Goal: Information Seeking & Learning: Learn about a topic

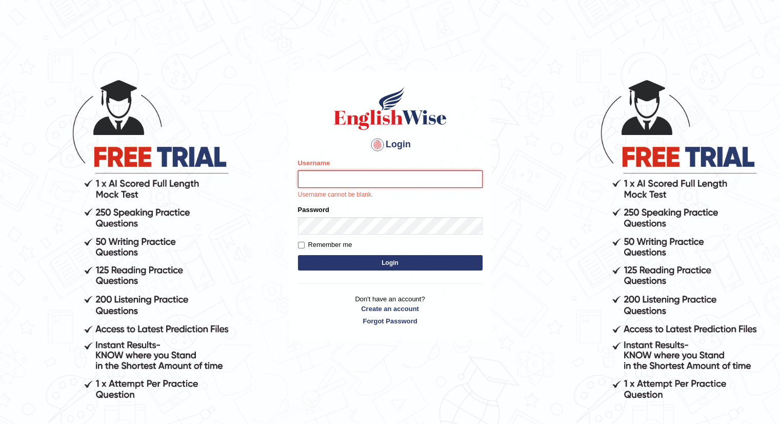
paste input "Talentededucation"
type input "Talentededucation"
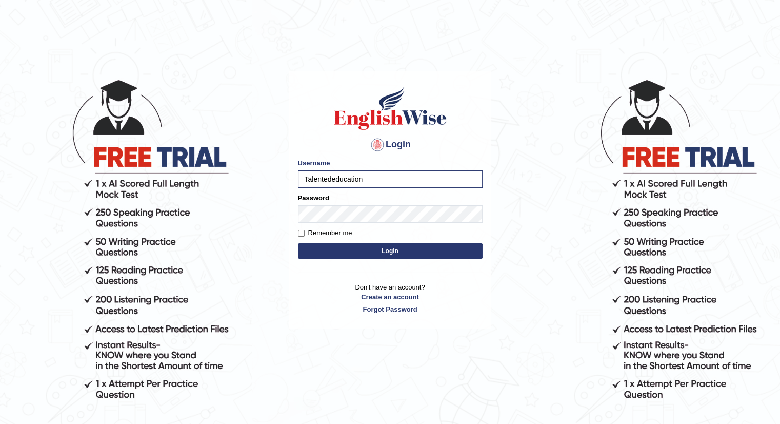
click at [405, 249] on button "Login" at bounding box center [390, 250] width 185 height 15
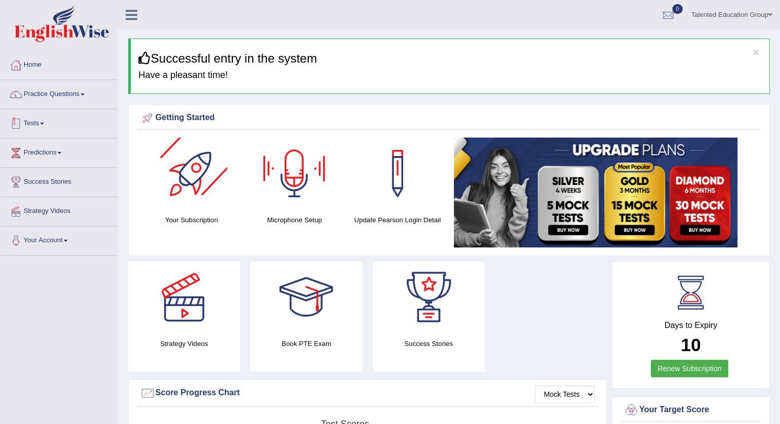
click at [60, 90] on link "Practice Questions" at bounding box center [59, 93] width 117 height 26
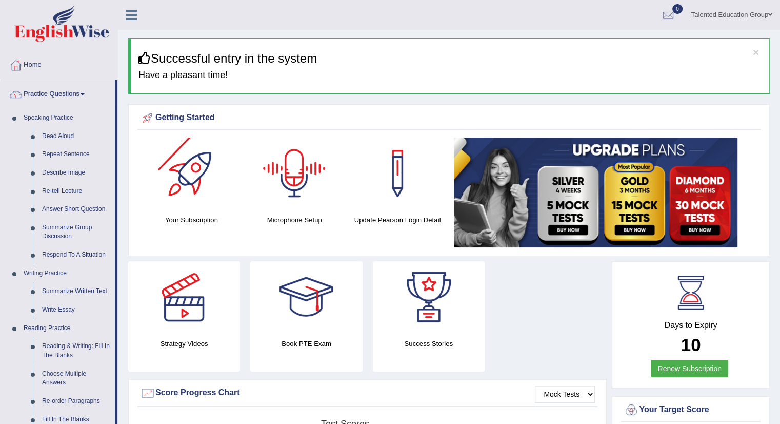
click at [197, 177] on div at bounding box center [191, 173] width 72 height 72
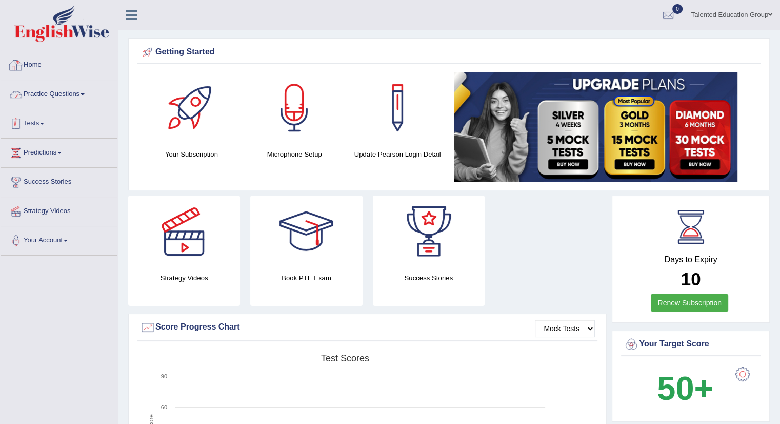
click at [37, 123] on link "Tests" at bounding box center [59, 122] width 117 height 26
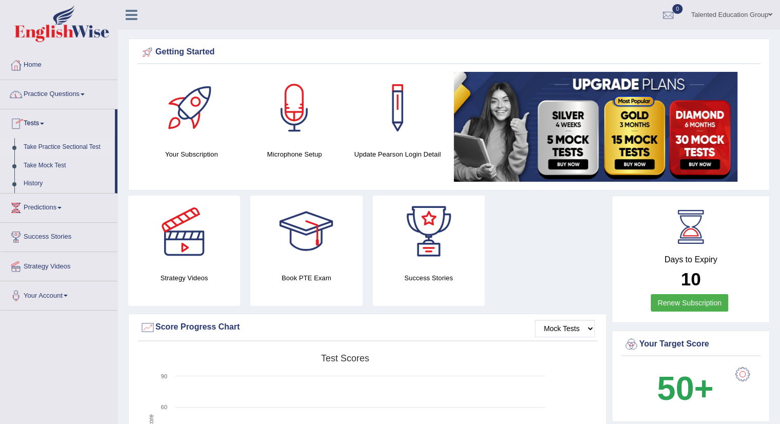
click at [60, 146] on link "Take Practice Sectional Test" at bounding box center [67, 147] width 96 height 18
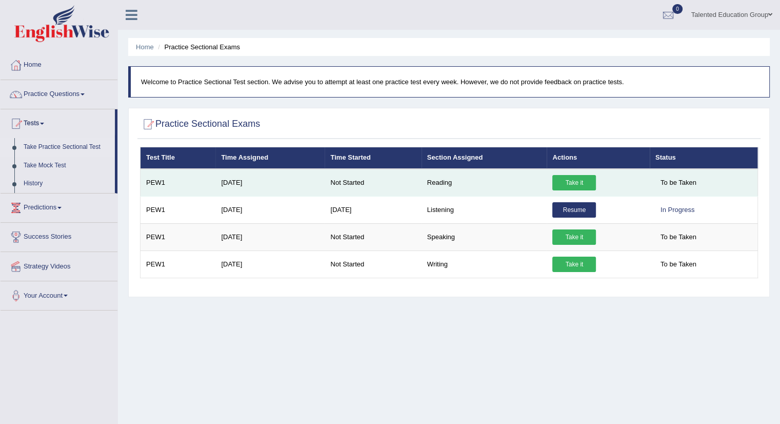
click at [575, 179] on link "Take it" at bounding box center [574, 182] width 44 height 15
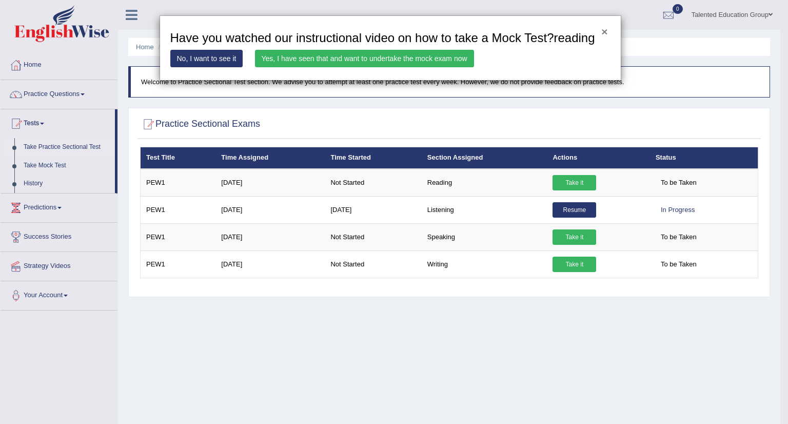
click at [601, 33] on button "×" at bounding box center [604, 31] width 6 height 11
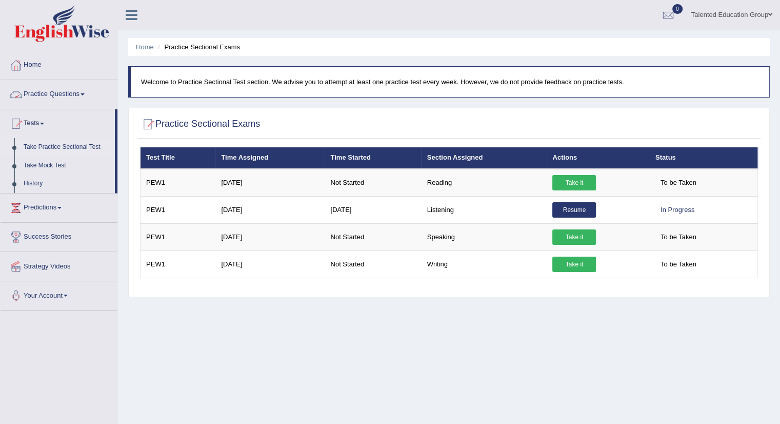
click at [56, 97] on link "Practice Questions" at bounding box center [59, 93] width 117 height 26
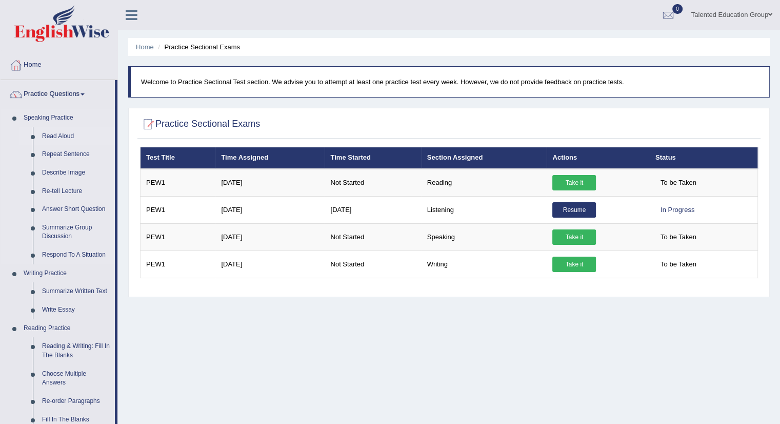
click at [64, 135] on link "Read Aloud" at bounding box center [75, 136] width 77 height 18
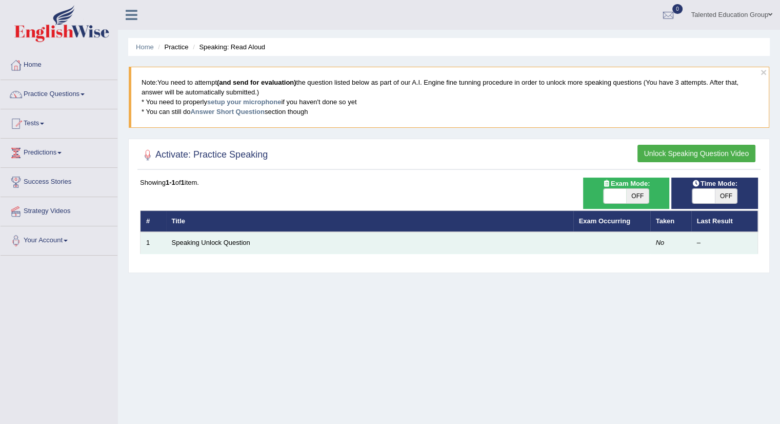
click at [252, 245] on td "Speaking Unlock Question" at bounding box center [369, 243] width 407 height 22
click at [308, 240] on td "Speaking Unlock Question" at bounding box center [369, 243] width 407 height 22
drag, startPoint x: 353, startPoint y: 241, endPoint x: 359, endPoint y: 242, distance: 5.2
click at [356, 241] on td "Speaking Unlock Question" at bounding box center [369, 243] width 407 height 22
click at [363, 242] on td "Speaking Unlock Question" at bounding box center [369, 243] width 407 height 22
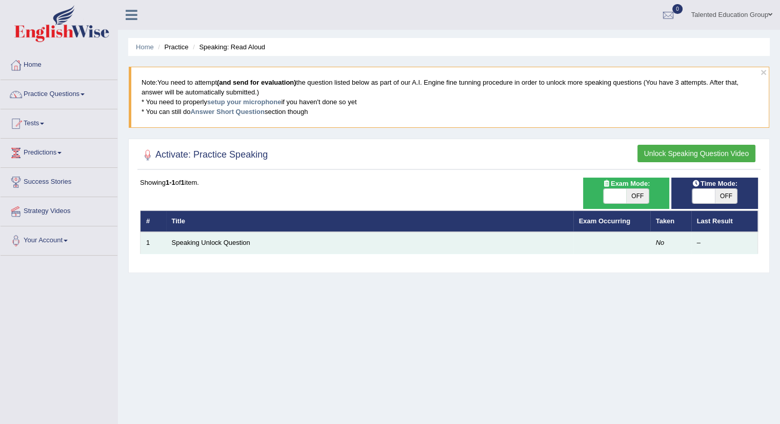
click at [365, 242] on td "Speaking Unlock Question" at bounding box center [369, 243] width 407 height 22
click at [181, 243] on link "Speaking Unlock Question" at bounding box center [211, 243] width 78 height 8
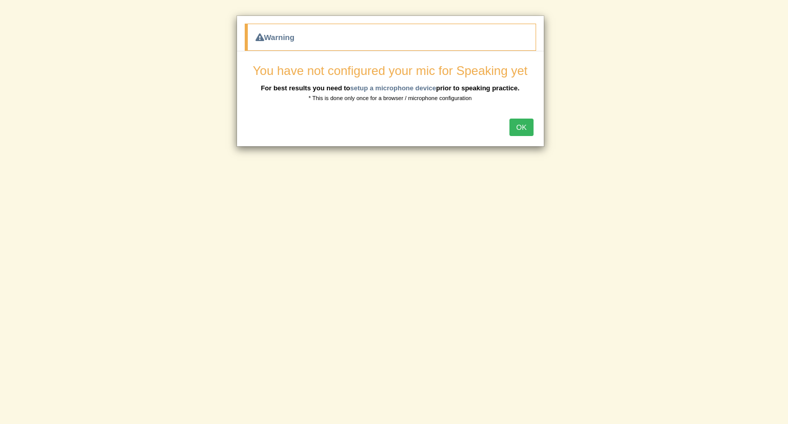
click at [523, 124] on button "OK" at bounding box center [521, 126] width 24 height 17
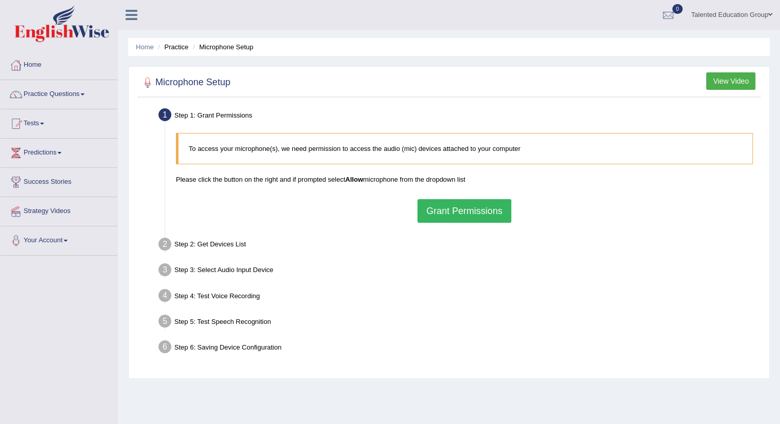
click at [460, 213] on button "Grant Permissions" at bounding box center [464, 211] width 93 height 24
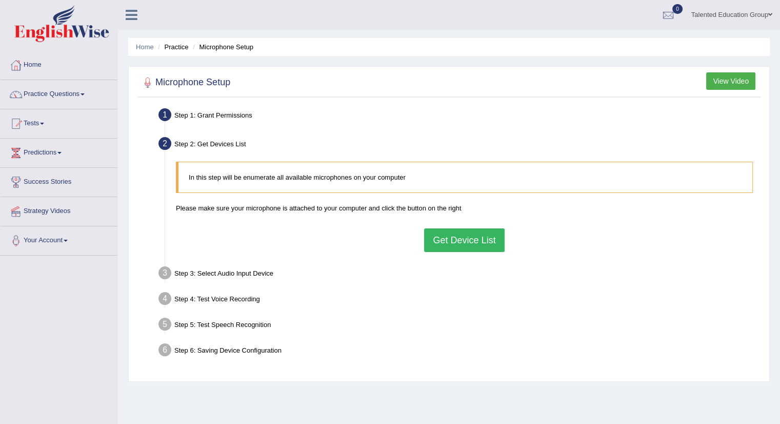
click at [469, 245] on button "Get Device List" at bounding box center [464, 240] width 80 height 24
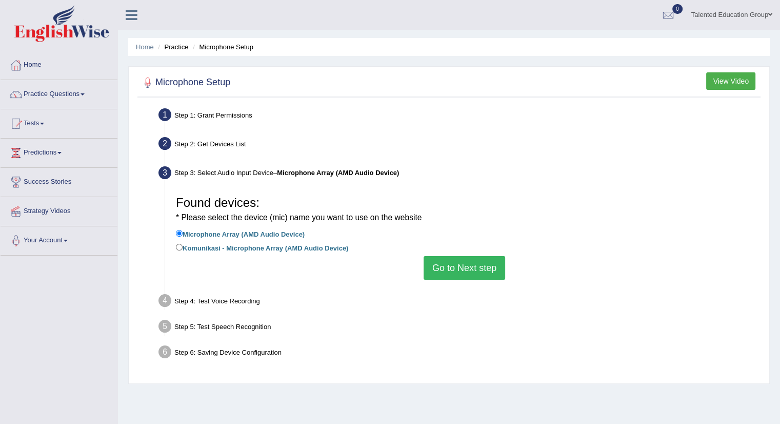
click at [461, 270] on button "Go to Next step" at bounding box center [465, 268] width 82 height 24
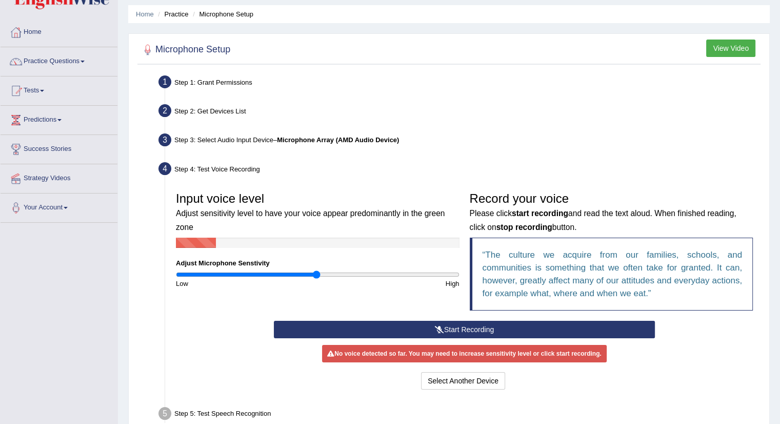
scroll to position [51, 0]
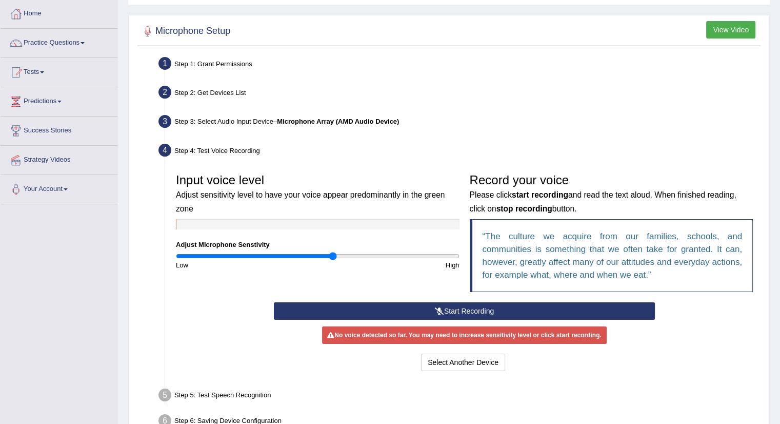
drag, startPoint x: 319, startPoint y: 257, endPoint x: 333, endPoint y: 257, distance: 14.4
click at [333, 257] on input "range" at bounding box center [318, 256] width 284 height 8
drag, startPoint x: 332, startPoint y: 256, endPoint x: 340, endPoint y: 257, distance: 7.3
type input "1.16"
click at [340, 257] on input "range" at bounding box center [318, 256] width 284 height 8
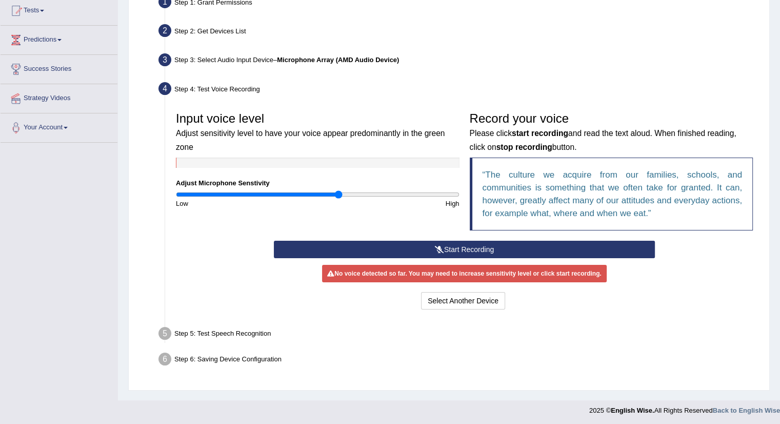
scroll to position [115, 0]
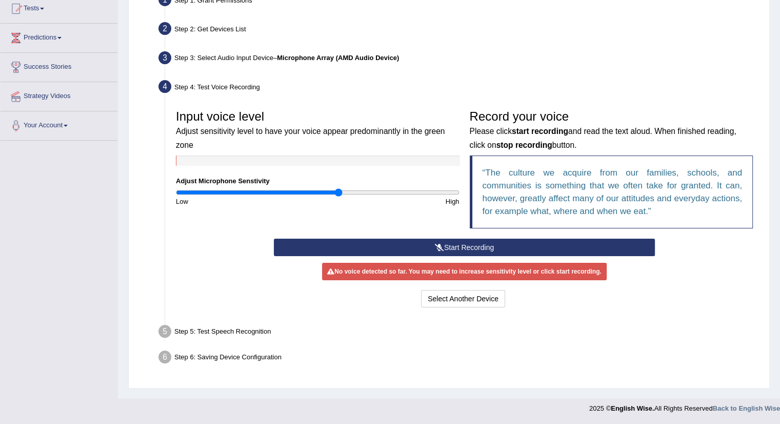
click at [492, 250] on button "Start Recording" at bounding box center [464, 247] width 381 height 17
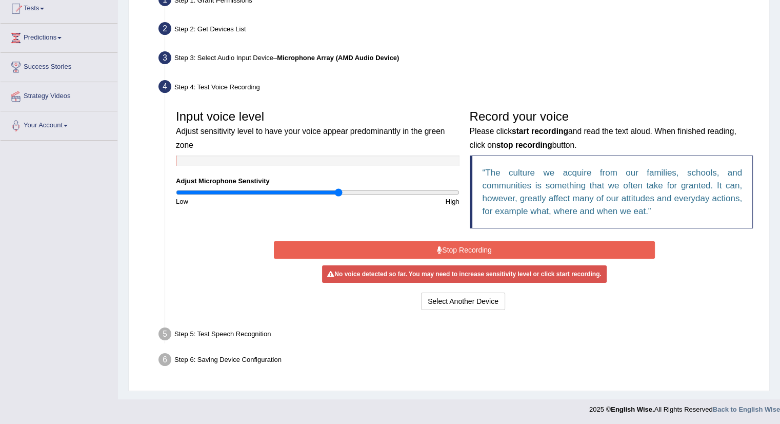
click at [482, 250] on button "Stop Recording" at bounding box center [464, 249] width 381 height 17
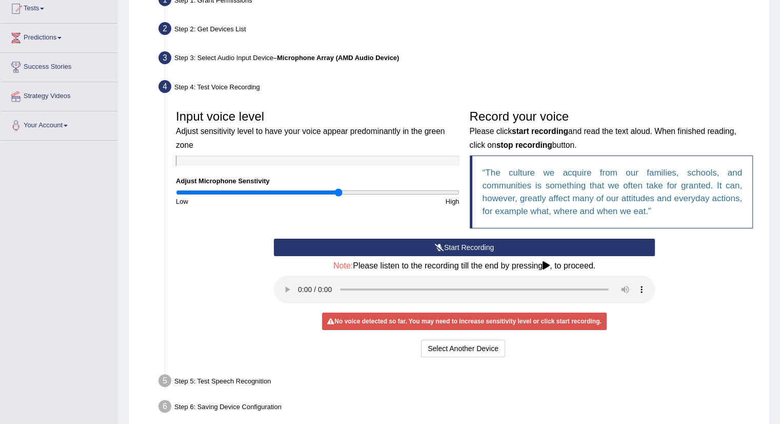
click at [476, 247] on button "Start Recording" at bounding box center [464, 247] width 381 height 17
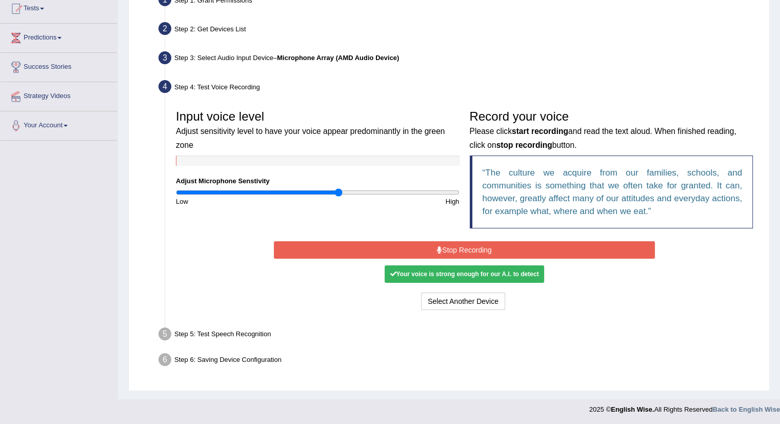
click at [499, 251] on button "Stop Recording" at bounding box center [464, 249] width 381 height 17
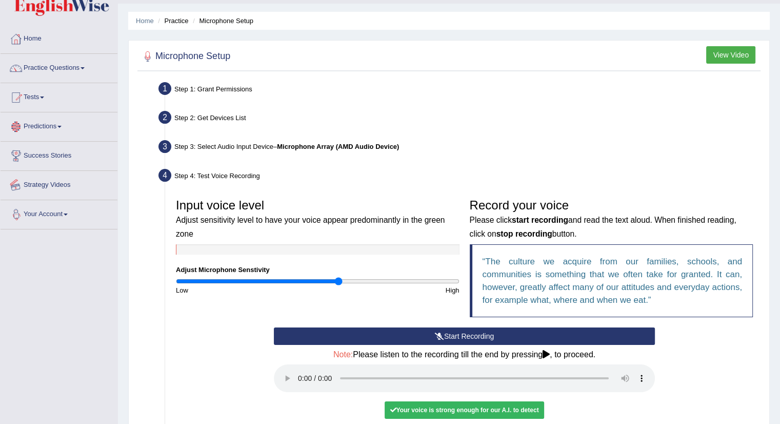
scroll to position [12, 0]
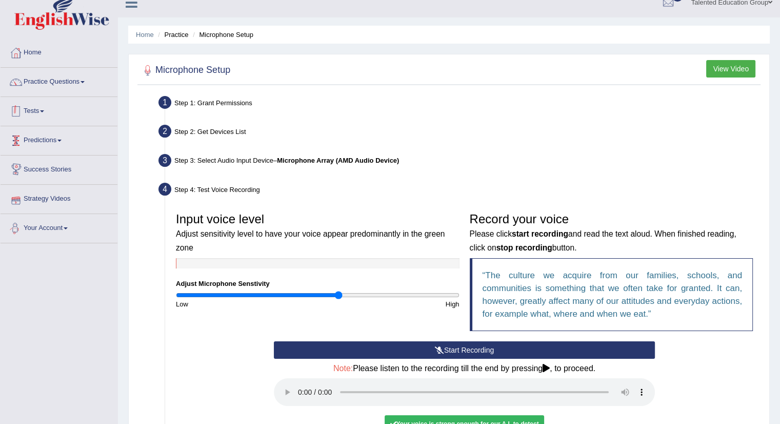
click at [43, 110] on link "Tests" at bounding box center [59, 110] width 117 height 26
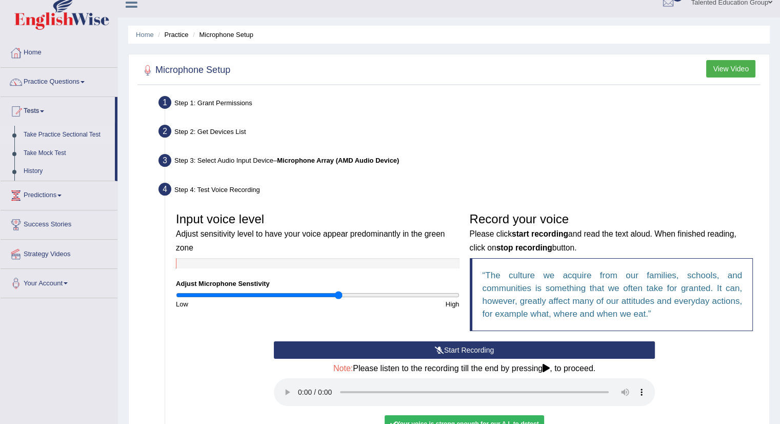
click at [57, 135] on link "Take Practice Sectional Test" at bounding box center [67, 135] width 96 height 18
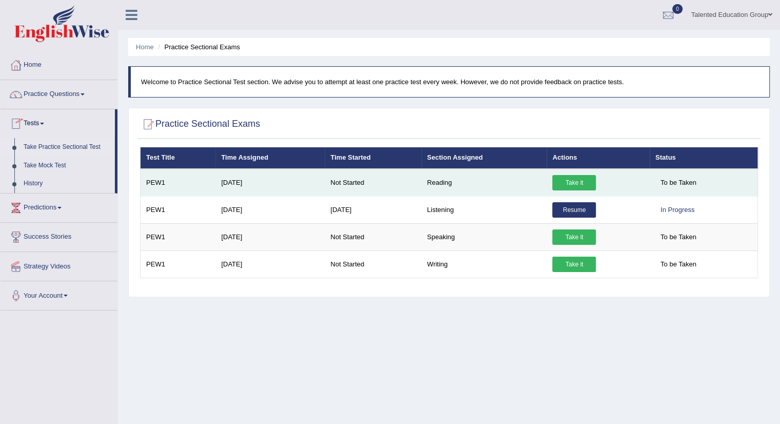
click at [587, 181] on link "Take it" at bounding box center [574, 182] width 44 height 15
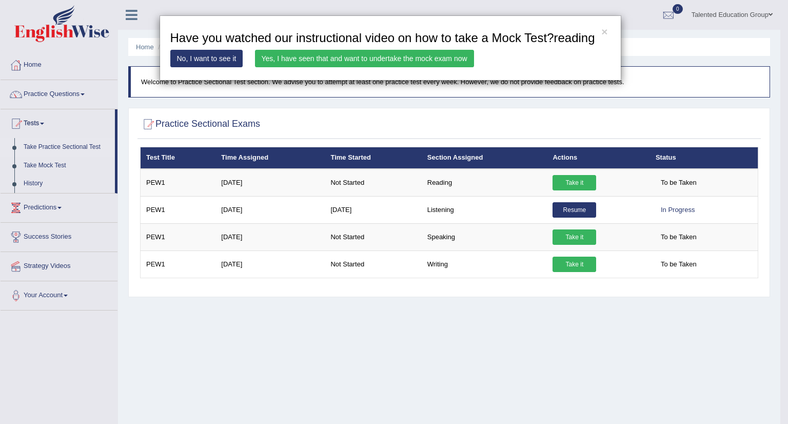
click at [222, 56] on link "No, I want to see it" at bounding box center [206, 58] width 73 height 17
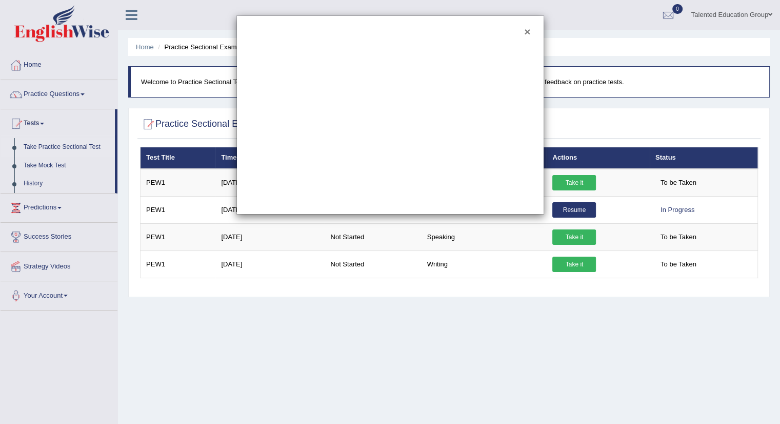
click at [526, 31] on button "×" at bounding box center [527, 31] width 6 height 11
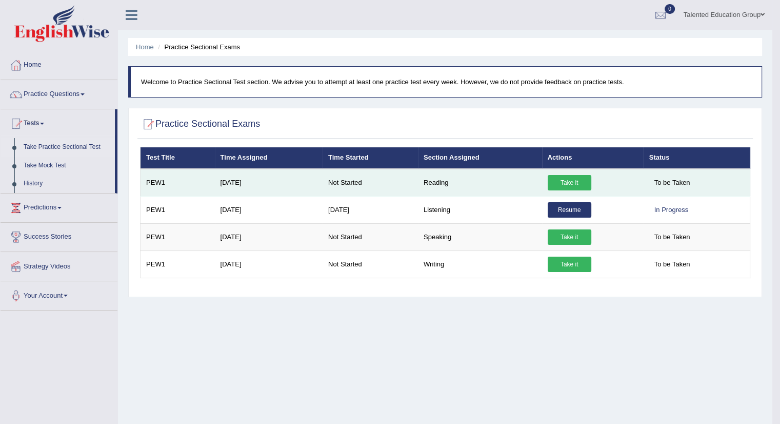
click at [584, 183] on link "Take it" at bounding box center [570, 182] width 44 height 15
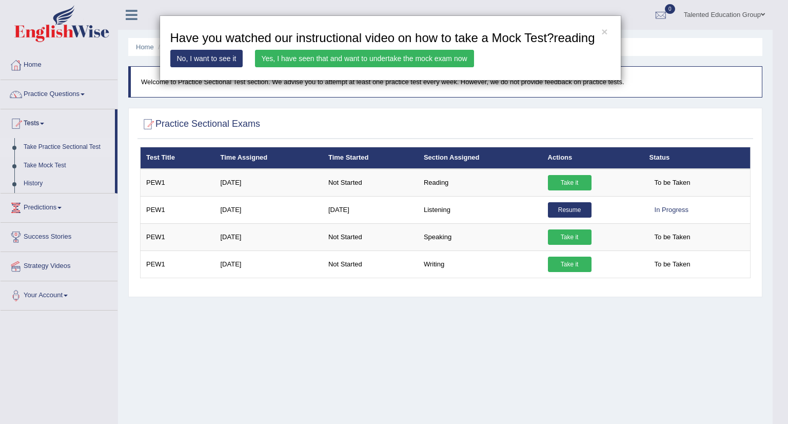
click at [385, 60] on link "Yes, I have seen that and want to undertake the mock exam now" at bounding box center [364, 58] width 219 height 17
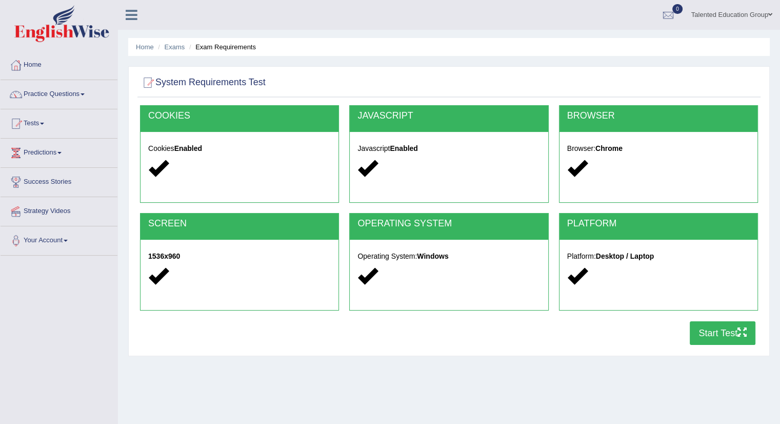
click at [729, 333] on button "Start Test" at bounding box center [723, 333] width 66 height 24
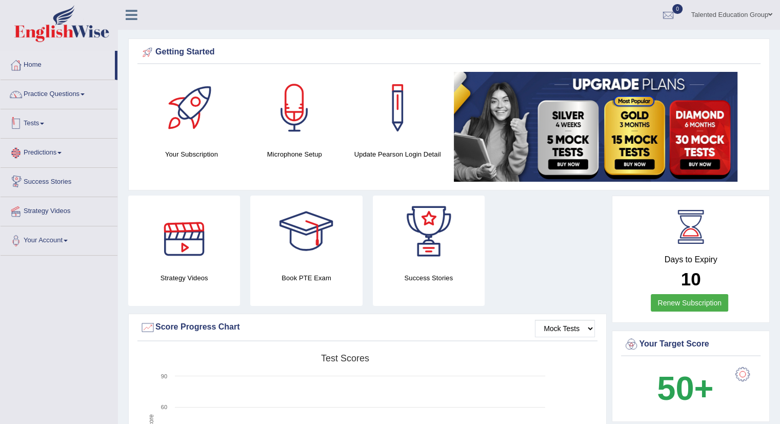
click at [33, 125] on link "Tests" at bounding box center [59, 122] width 117 height 26
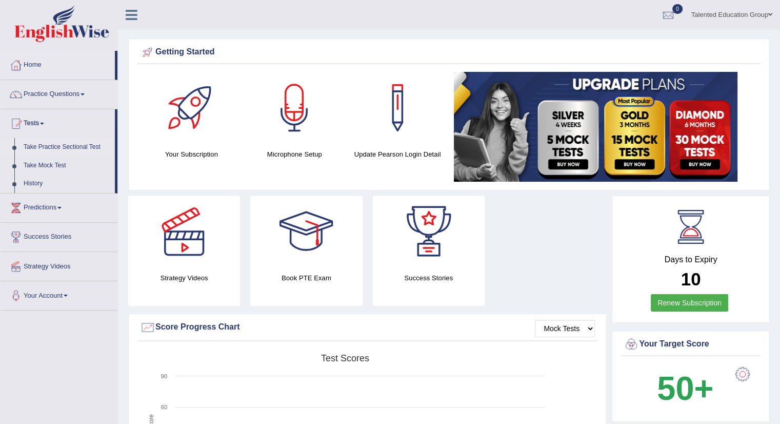
click at [57, 146] on link "Take Practice Sectional Test" at bounding box center [67, 147] width 96 height 18
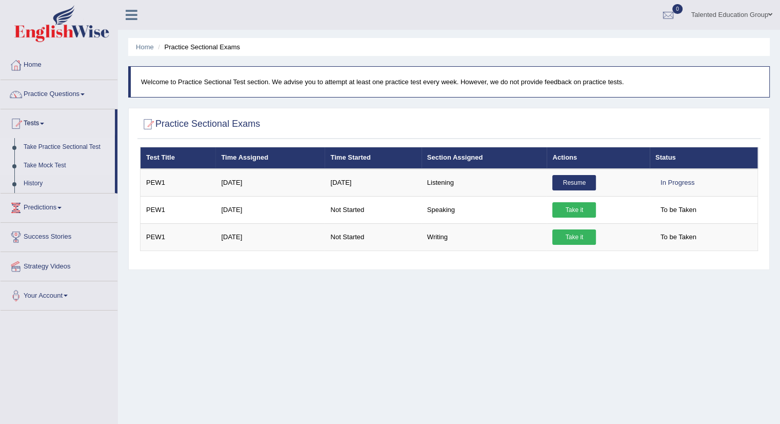
click at [52, 167] on link "Take Mock Test" at bounding box center [67, 165] width 96 height 18
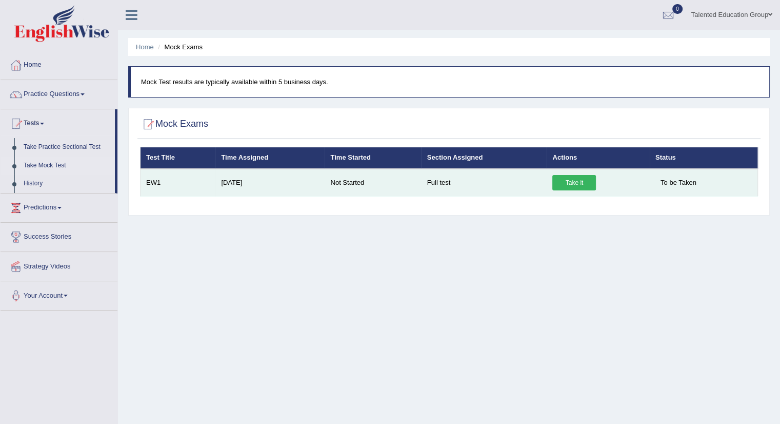
click at [576, 181] on link "Take it" at bounding box center [574, 182] width 44 height 15
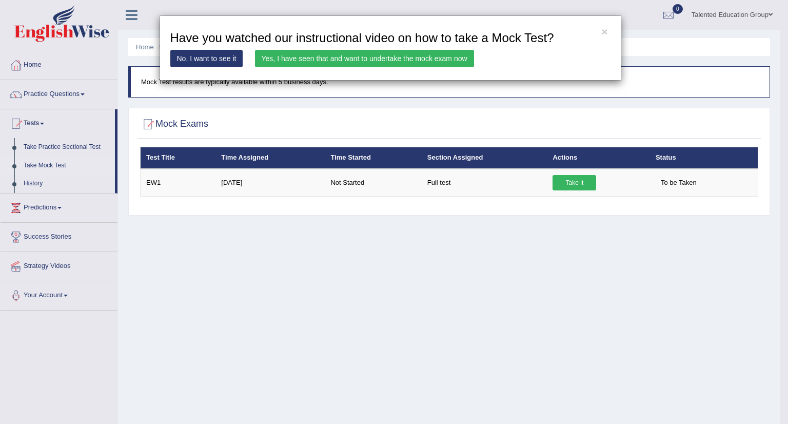
click at [366, 58] on link "Yes, I have seen that and want to undertake the mock exam now" at bounding box center [364, 58] width 219 height 17
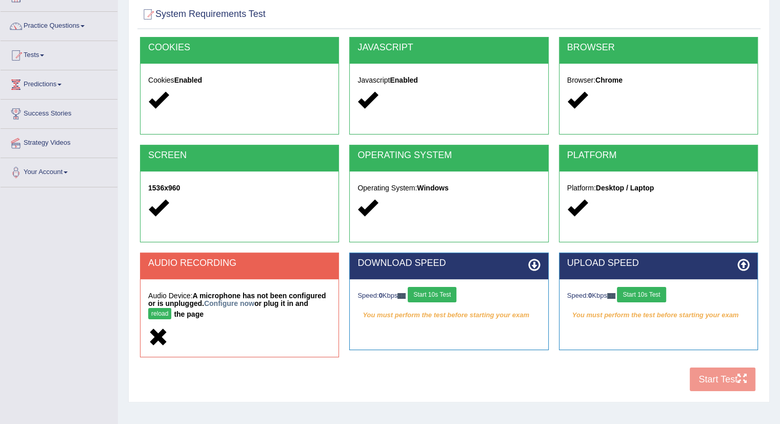
scroll to position [103, 0]
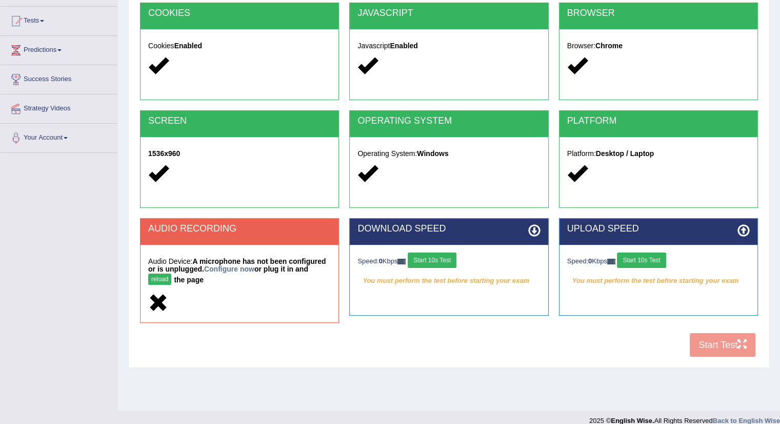
click at [158, 279] on button "reload" at bounding box center [159, 278] width 23 height 11
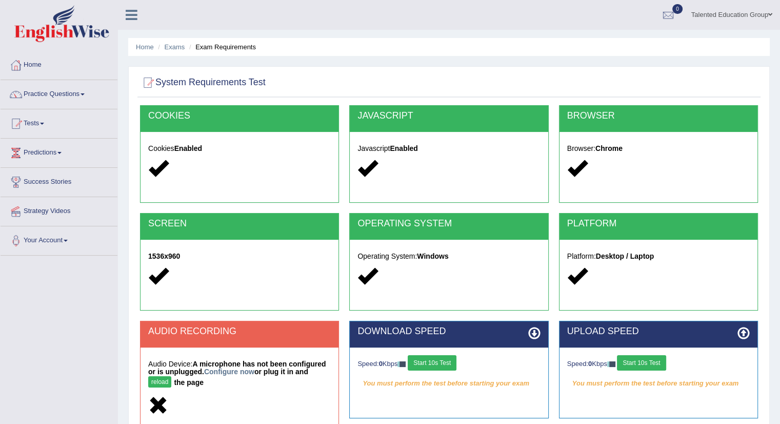
click at [244, 150] on h5 "Cookies Enabled" at bounding box center [239, 149] width 183 height 8
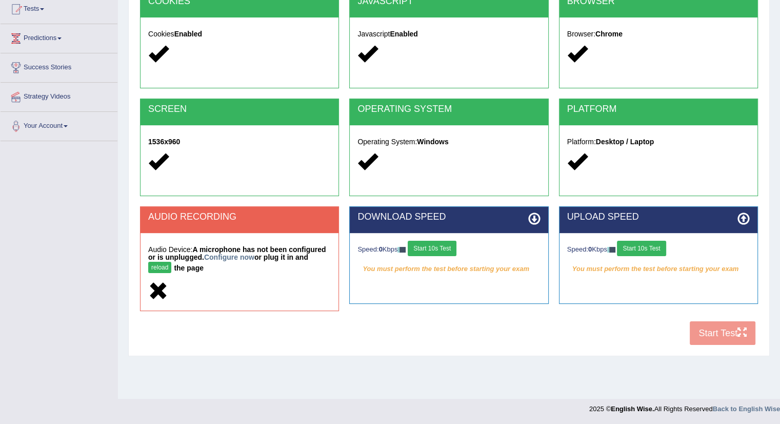
scroll to position [115, 0]
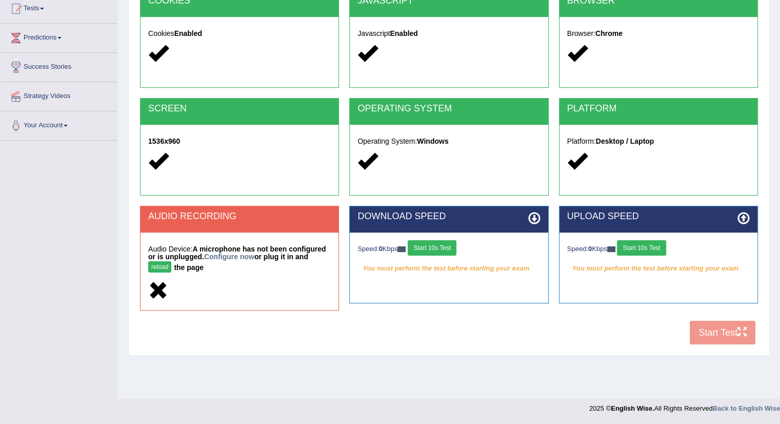
click at [716, 331] on div "COOKIES Cookies Enabled JAVASCRIPT Javascript Enabled BROWSER Browser: Chrome S…" at bounding box center [448, 170] width 623 height 360
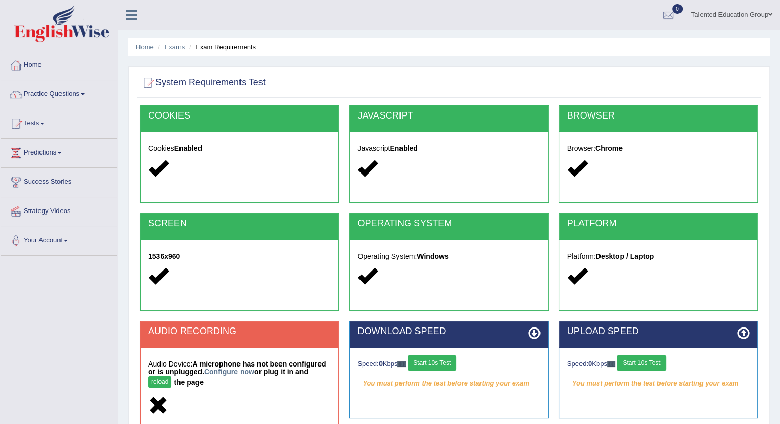
scroll to position [0, 0]
click at [39, 122] on link "Tests" at bounding box center [59, 122] width 117 height 26
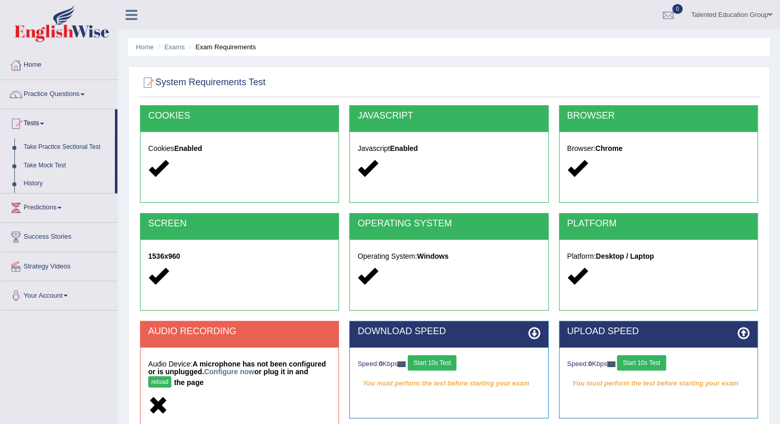
click at [61, 167] on link "Take Mock Test" at bounding box center [67, 165] width 96 height 18
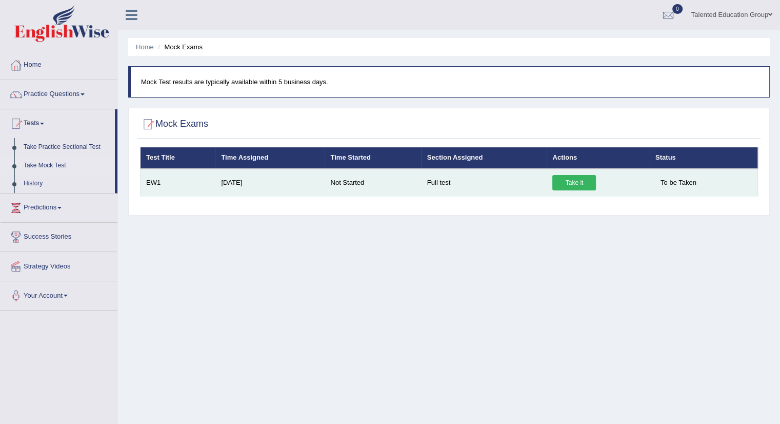
click at [577, 183] on link "Take it" at bounding box center [574, 182] width 44 height 15
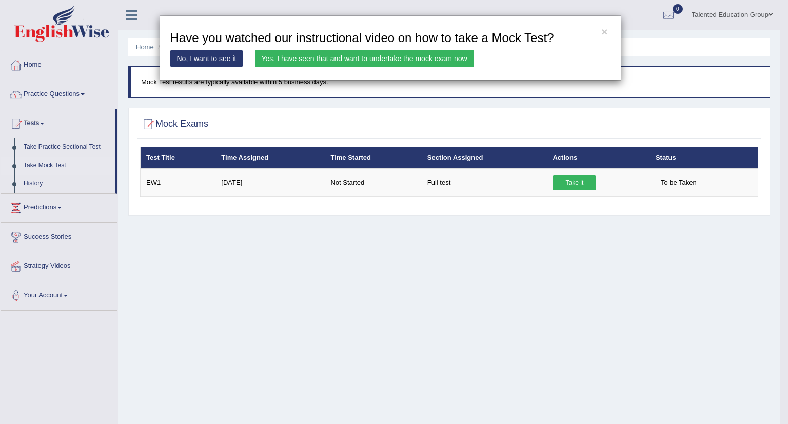
click at [389, 58] on link "Yes, I have seen that and want to undertake the mock exam now" at bounding box center [364, 58] width 219 height 17
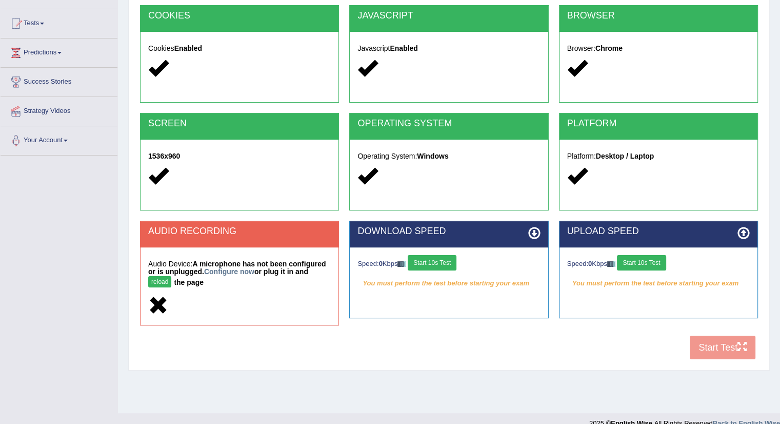
scroll to position [103, 0]
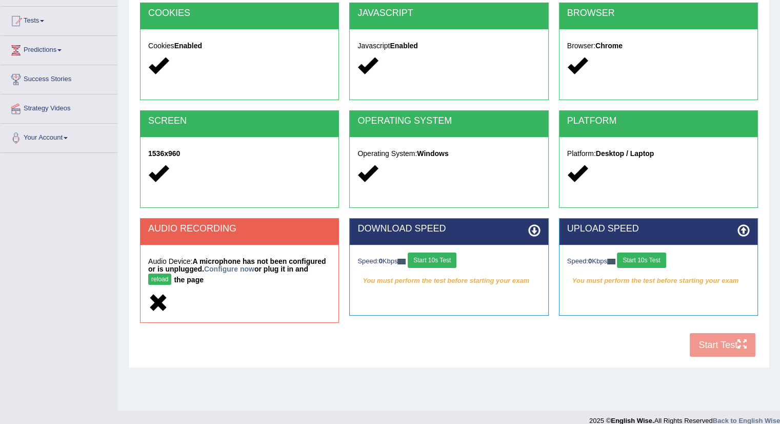
click at [161, 275] on button "reload" at bounding box center [159, 278] width 23 height 11
click at [230, 270] on link "Configure now" at bounding box center [229, 269] width 50 height 8
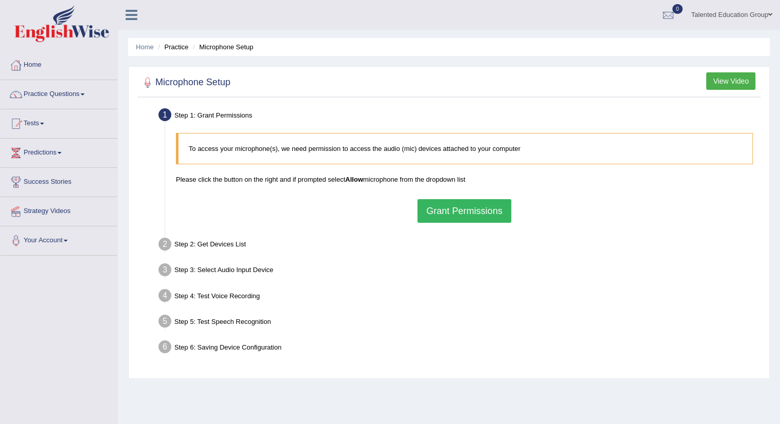
click at [479, 211] on button "Grant Permissions" at bounding box center [464, 211] width 93 height 24
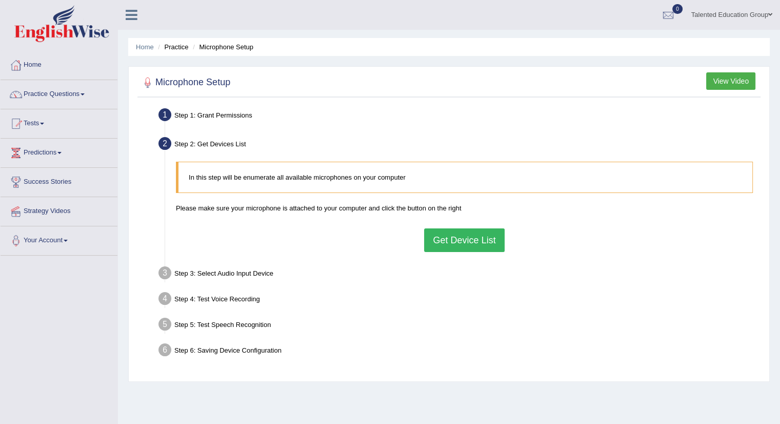
click at [466, 239] on button "Get Device List" at bounding box center [464, 240] width 80 height 24
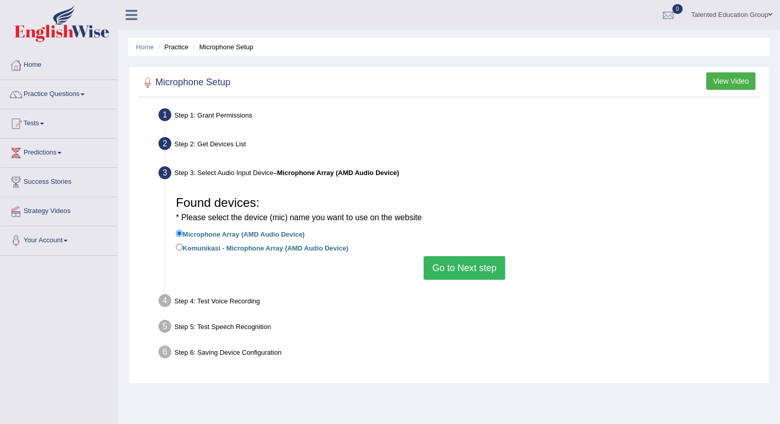
click at [469, 263] on button "Go to Next step" at bounding box center [465, 268] width 82 height 24
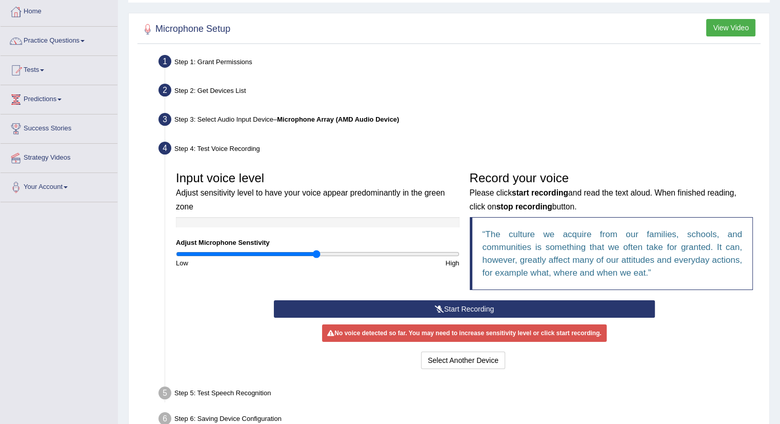
scroll to position [103, 0]
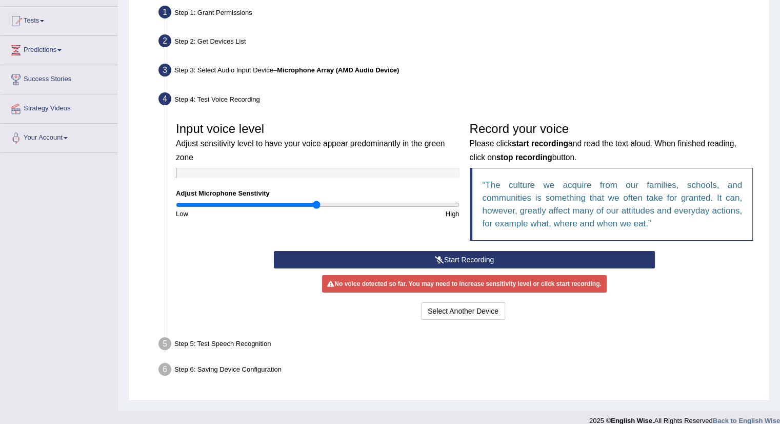
click at [453, 256] on button "Start Recording" at bounding box center [464, 259] width 381 height 17
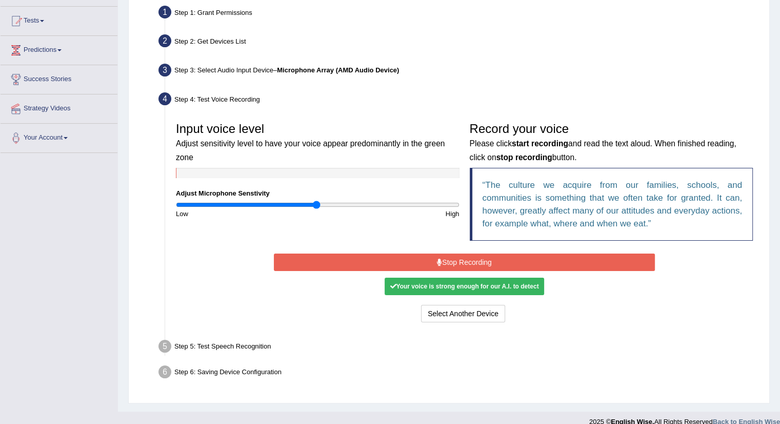
click at [492, 265] on button "Stop Recording" at bounding box center [464, 261] width 381 height 17
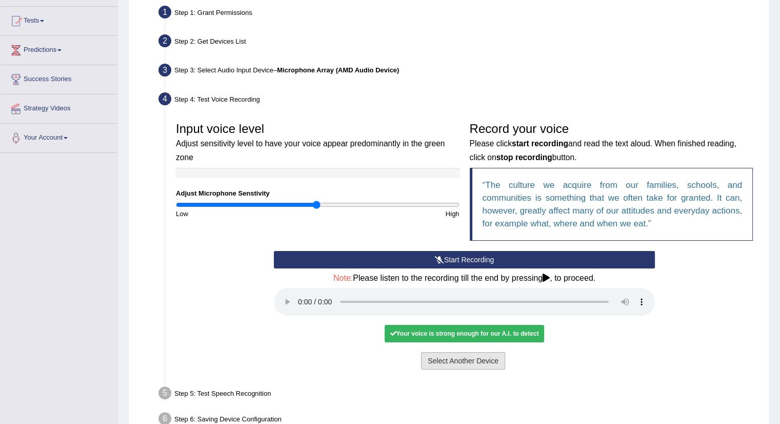
scroll to position [154, 0]
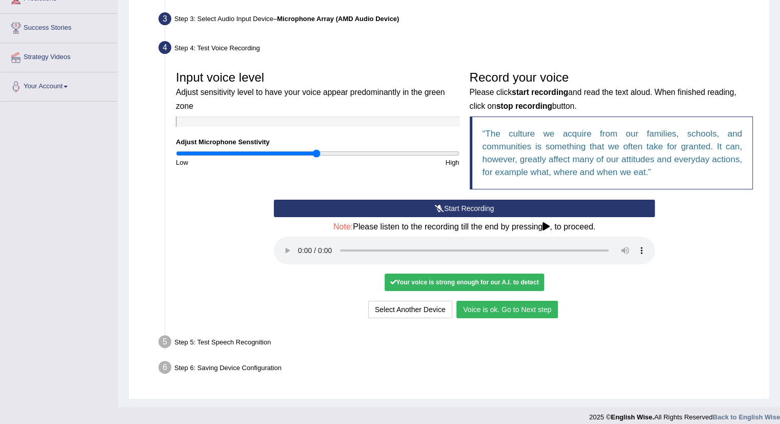
click at [531, 310] on button "Voice is ok. Go to Next step" at bounding box center [508, 309] width 102 height 17
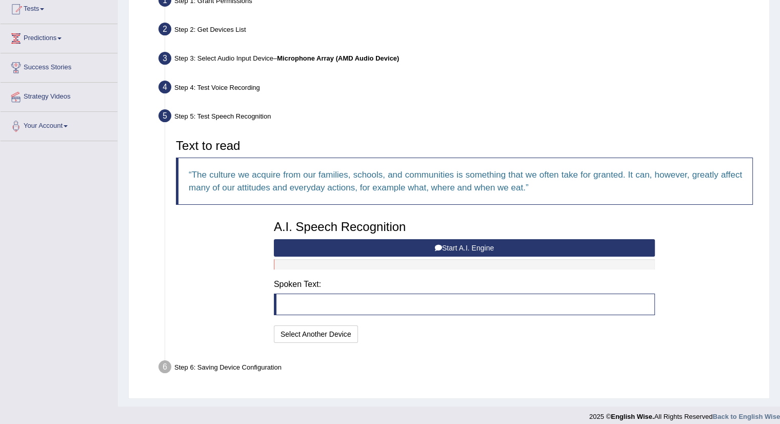
scroll to position [122, 0]
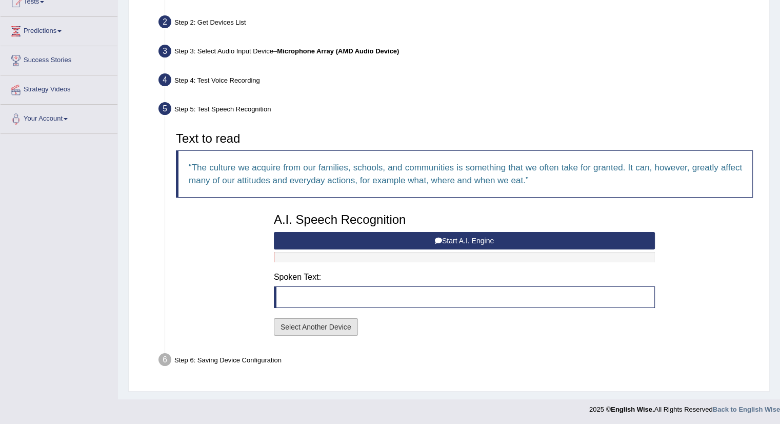
click at [318, 330] on button "Select Another Device" at bounding box center [316, 326] width 84 height 17
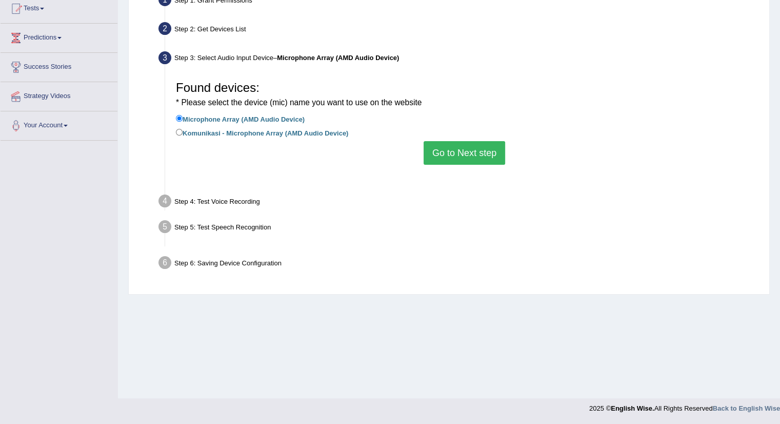
scroll to position [115, 0]
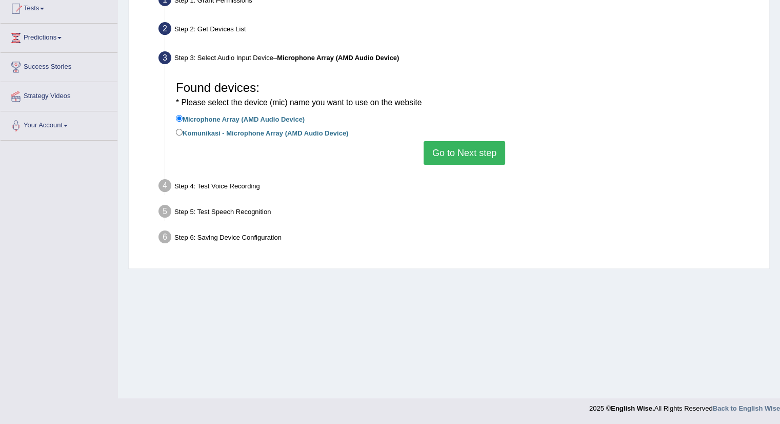
click at [465, 158] on button "Go to Next step" at bounding box center [465, 153] width 82 height 24
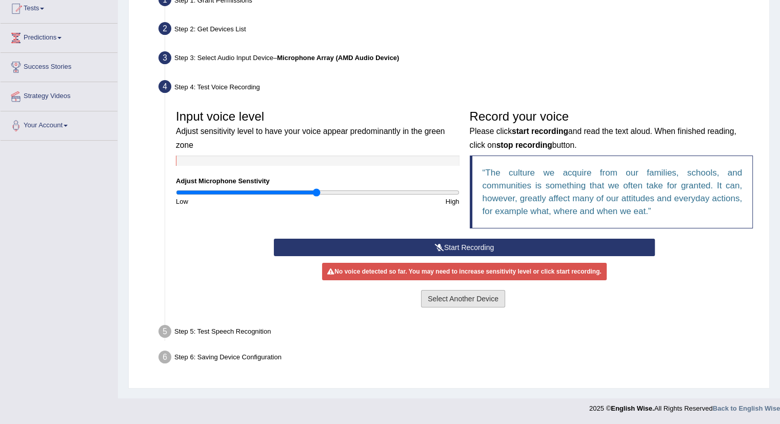
click at [460, 298] on button "Select Another Device" at bounding box center [463, 298] width 84 height 17
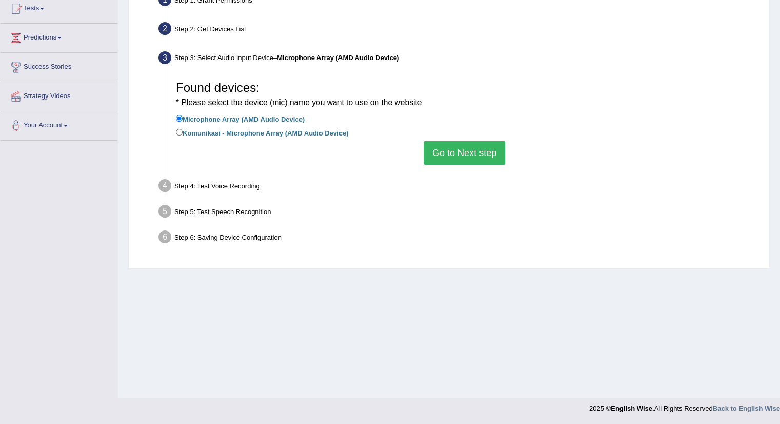
click at [444, 143] on button "Go to Next step" at bounding box center [465, 153] width 82 height 24
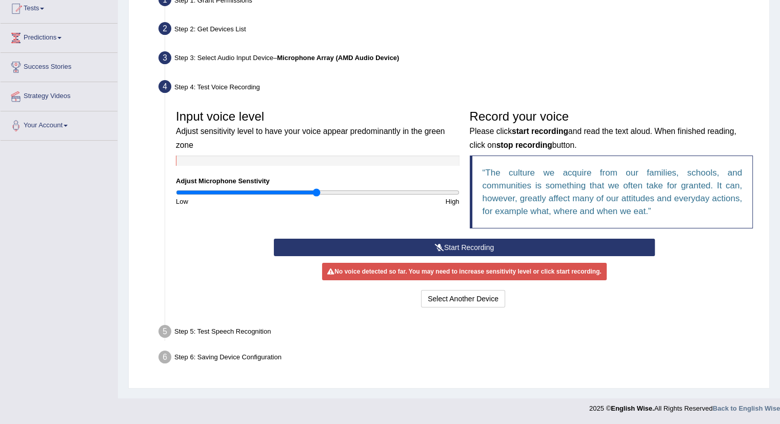
click at [321, 196] on div "High" at bounding box center [391, 201] width 147 height 10
type input "1.04"
click at [322, 189] on input "range" at bounding box center [318, 192] width 284 height 8
click at [482, 247] on button "Start Recording" at bounding box center [464, 247] width 381 height 17
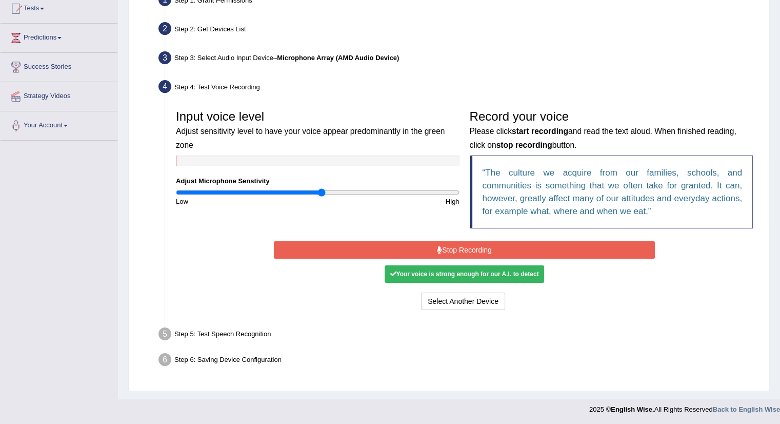
click at [478, 252] on button "Stop Recording" at bounding box center [464, 249] width 381 height 17
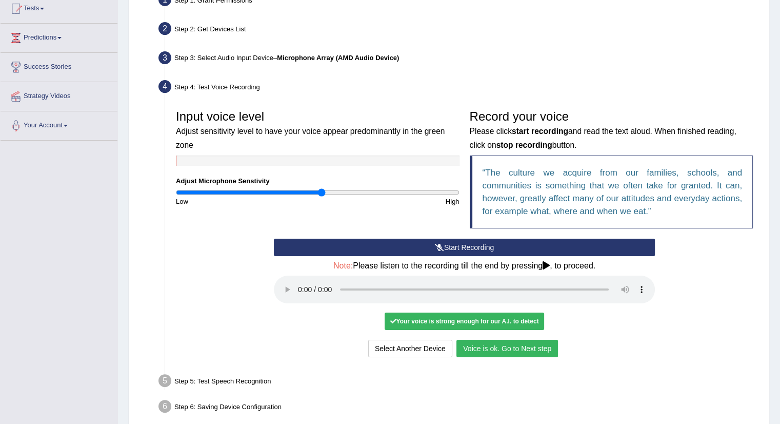
click at [517, 350] on button "Voice is ok. Go to Next step" at bounding box center [508, 348] width 102 height 17
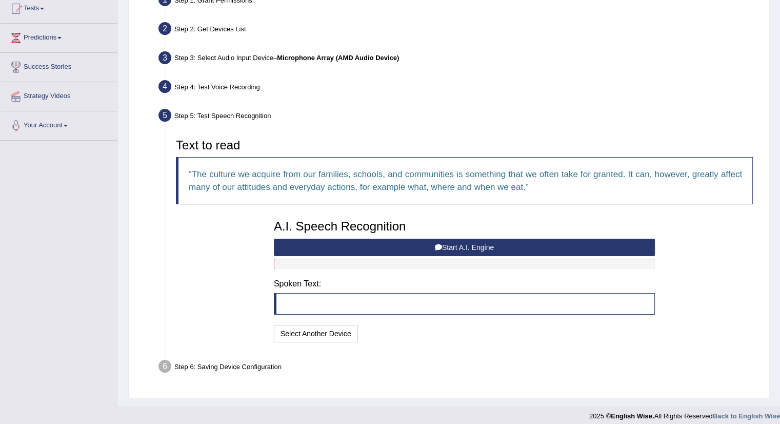
click at [290, 300] on blockquote at bounding box center [464, 304] width 381 height 22
click at [302, 306] on blockquote at bounding box center [464, 304] width 381 height 22
click at [489, 244] on button "Start A.I. Engine" at bounding box center [464, 247] width 381 height 17
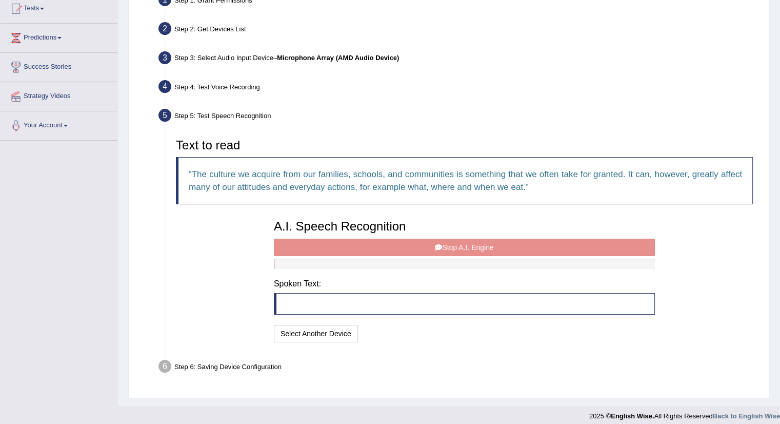
click at [403, 242] on div "A.I. Speech Recognition Start A.I. Engine Stop A.I. Engine Note: Please listen …" at bounding box center [464, 279] width 391 height 130
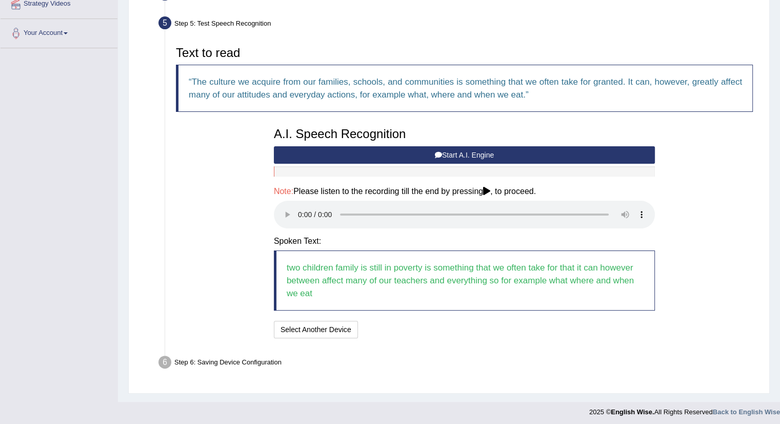
scroll to position [210, 0]
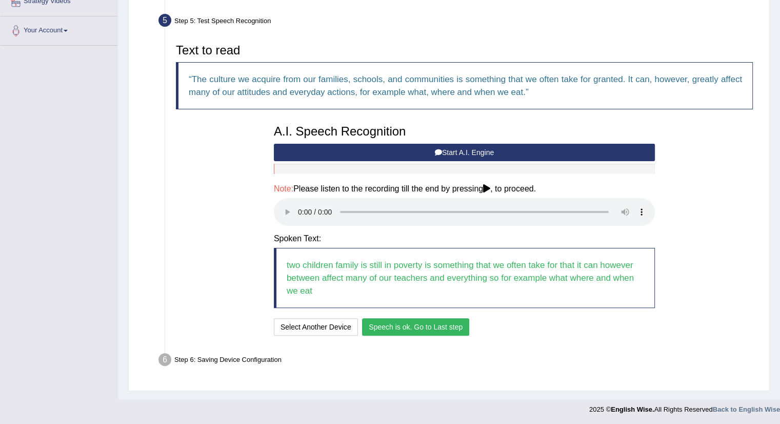
click at [431, 326] on button "Speech is ok. Go to Last step" at bounding box center [415, 326] width 107 height 17
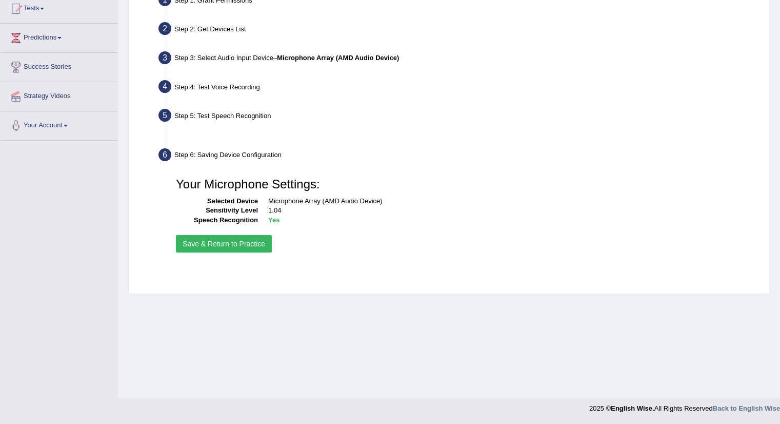
scroll to position [115, 0]
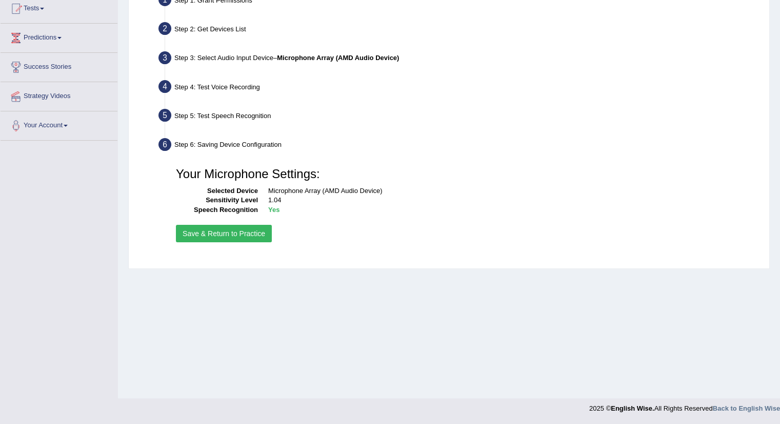
click at [228, 235] on button "Save & Return to Practice" at bounding box center [224, 233] width 96 height 17
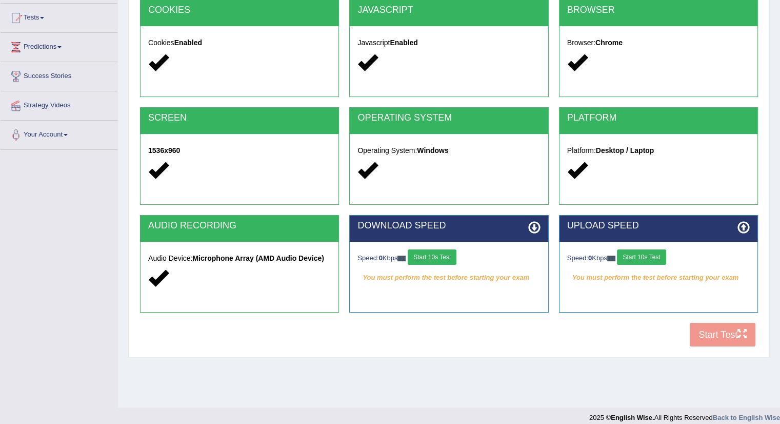
scroll to position [115, 0]
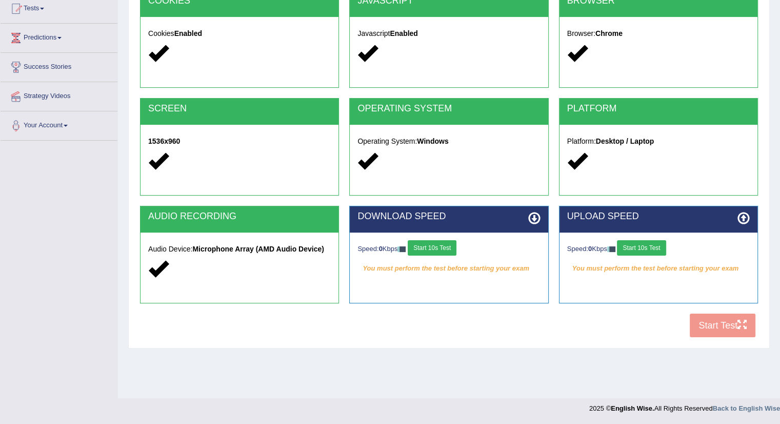
click at [433, 250] on button "Start 10s Test" at bounding box center [432, 247] width 49 height 15
click at [661, 247] on button "Start 10s Test" at bounding box center [641, 247] width 49 height 15
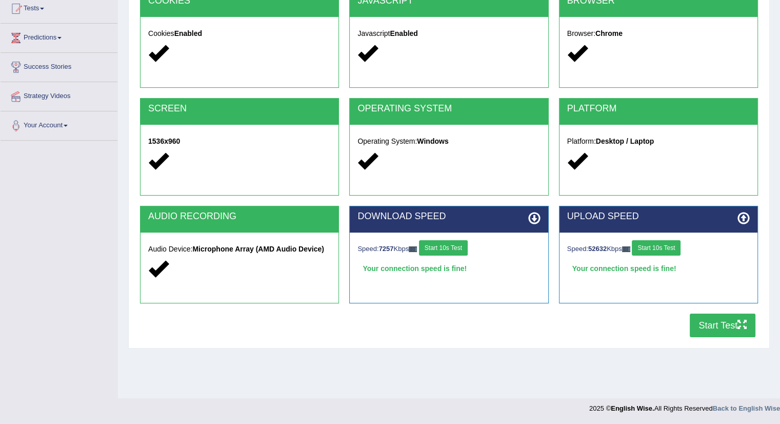
click at [724, 328] on button "Start Test" at bounding box center [723, 325] width 66 height 24
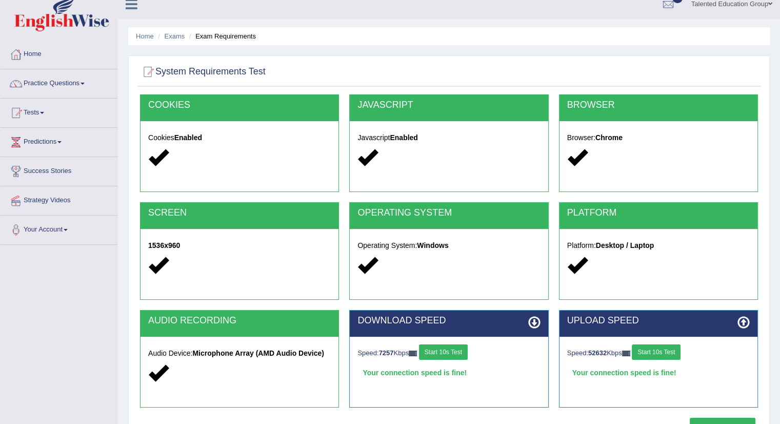
scroll to position [0, 0]
